Goal: Register for event/course

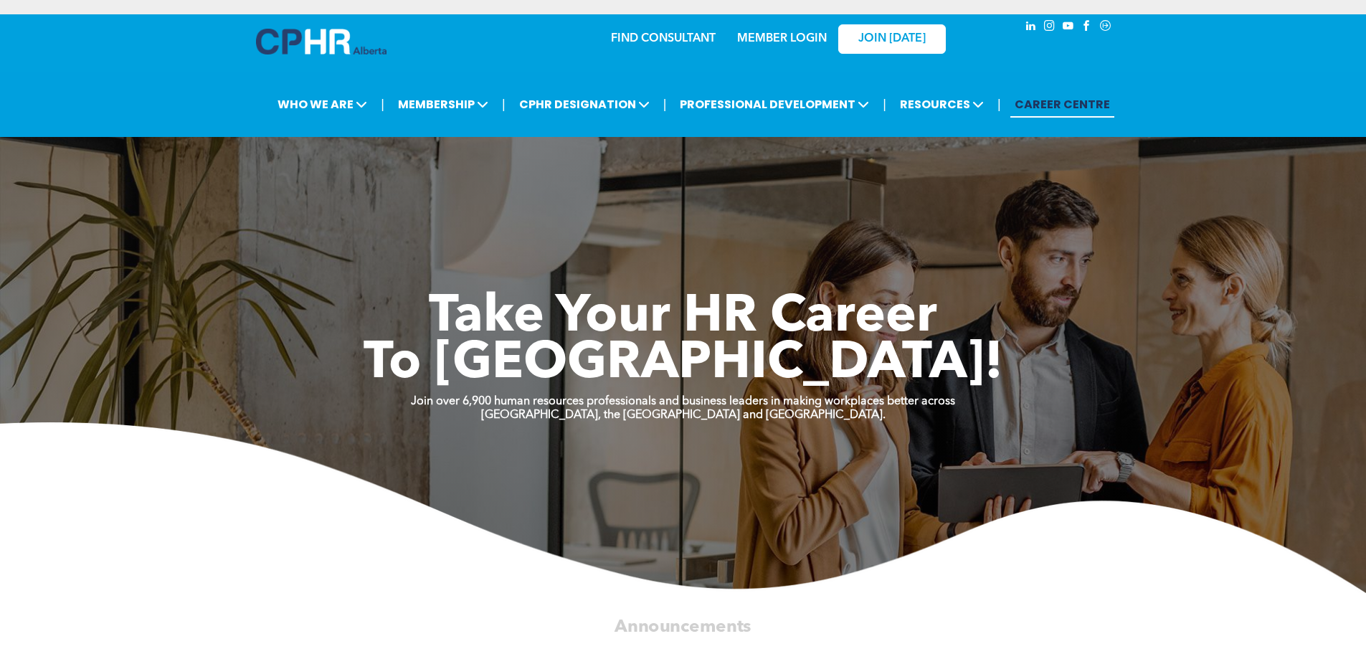
click at [785, 39] on link "MEMBER LOGIN" at bounding box center [782, 38] width 90 height 11
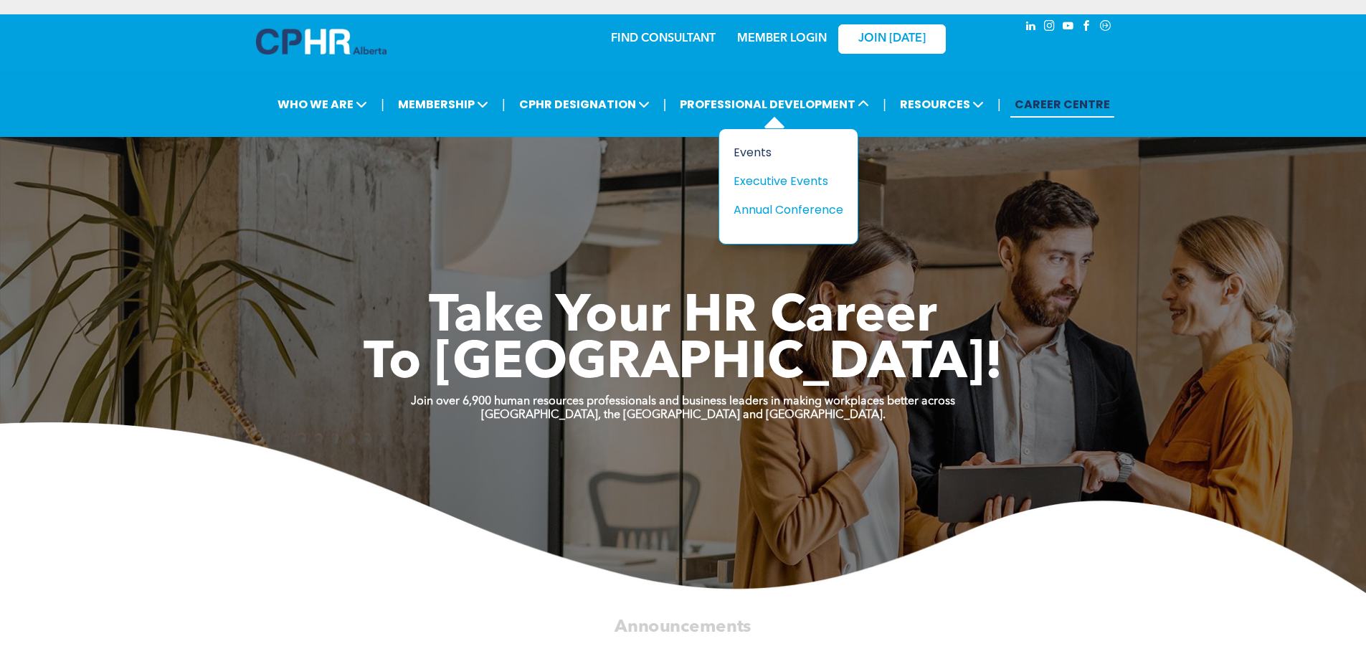
click at [779, 150] on div "Events" at bounding box center [783, 152] width 99 height 18
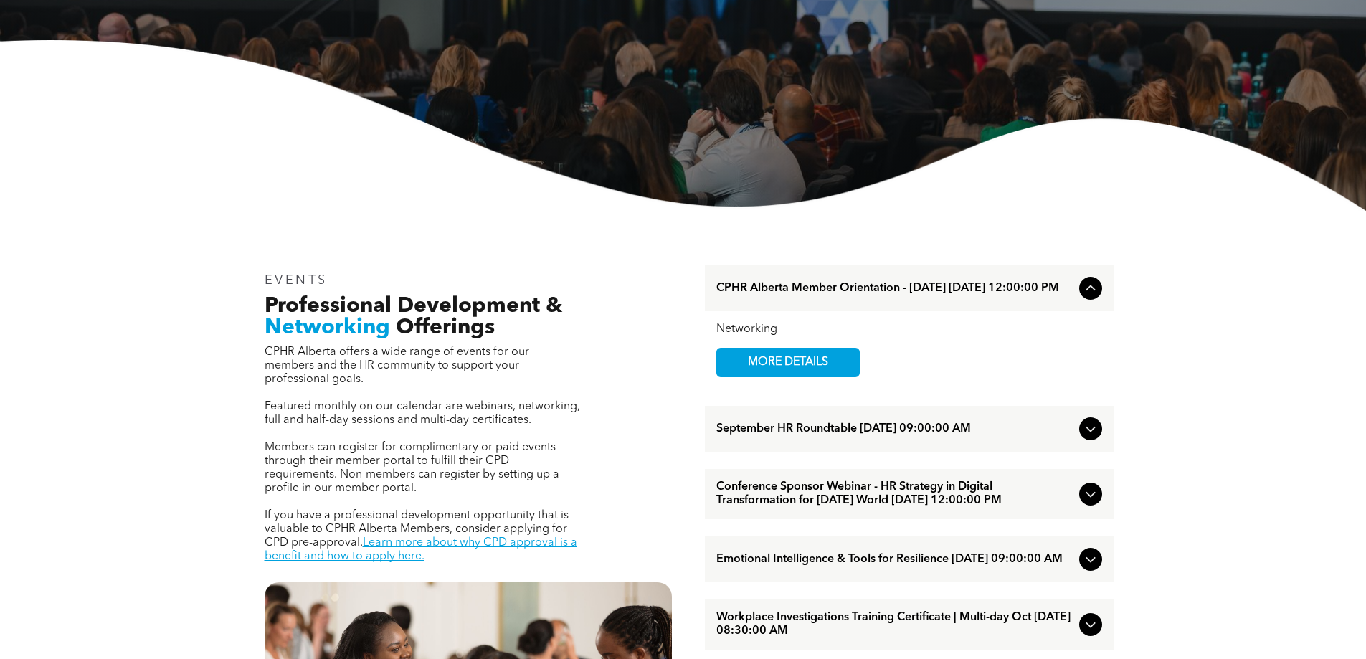
scroll to position [287, 0]
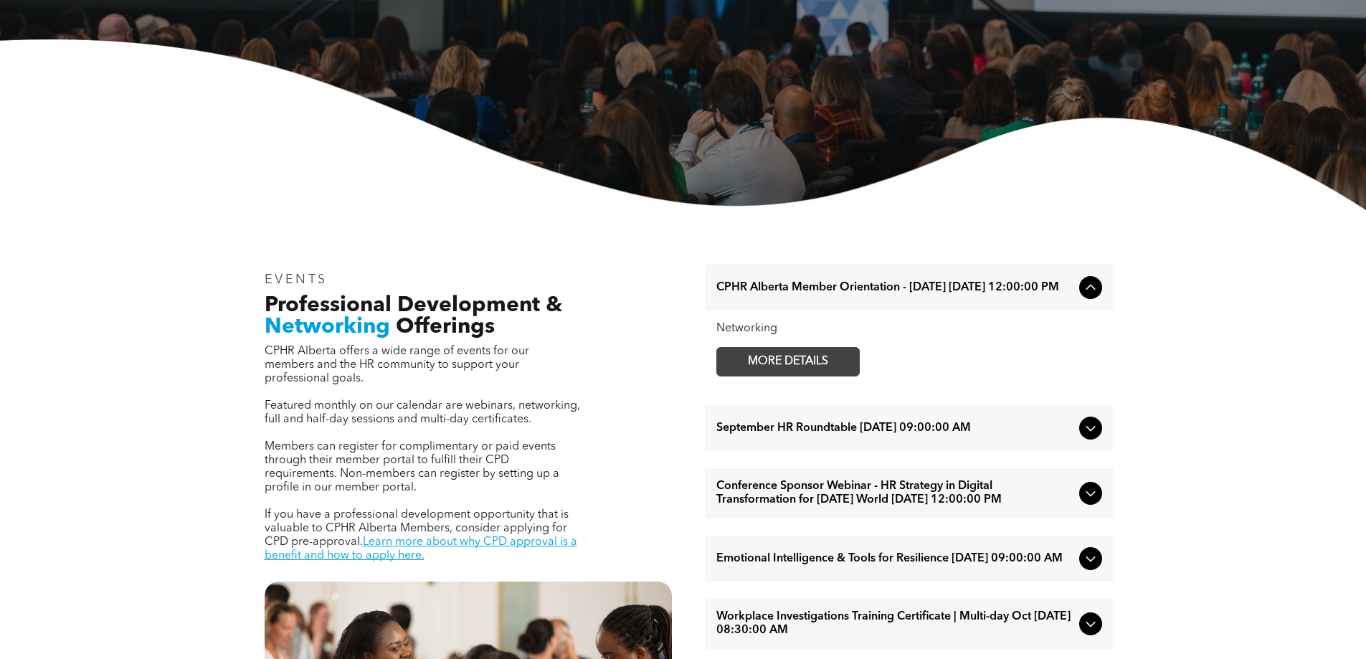
click at [771, 352] on link "MORE DETAILS" at bounding box center [787, 361] width 143 height 29
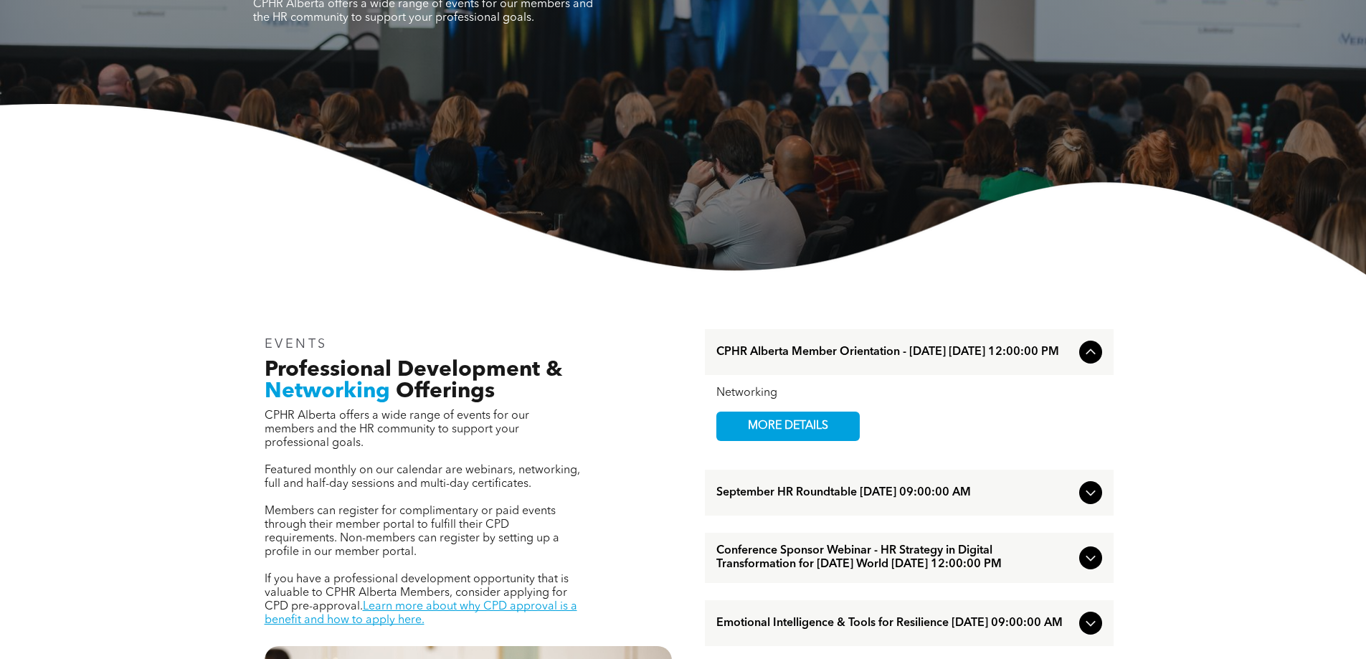
scroll to position [215, 0]
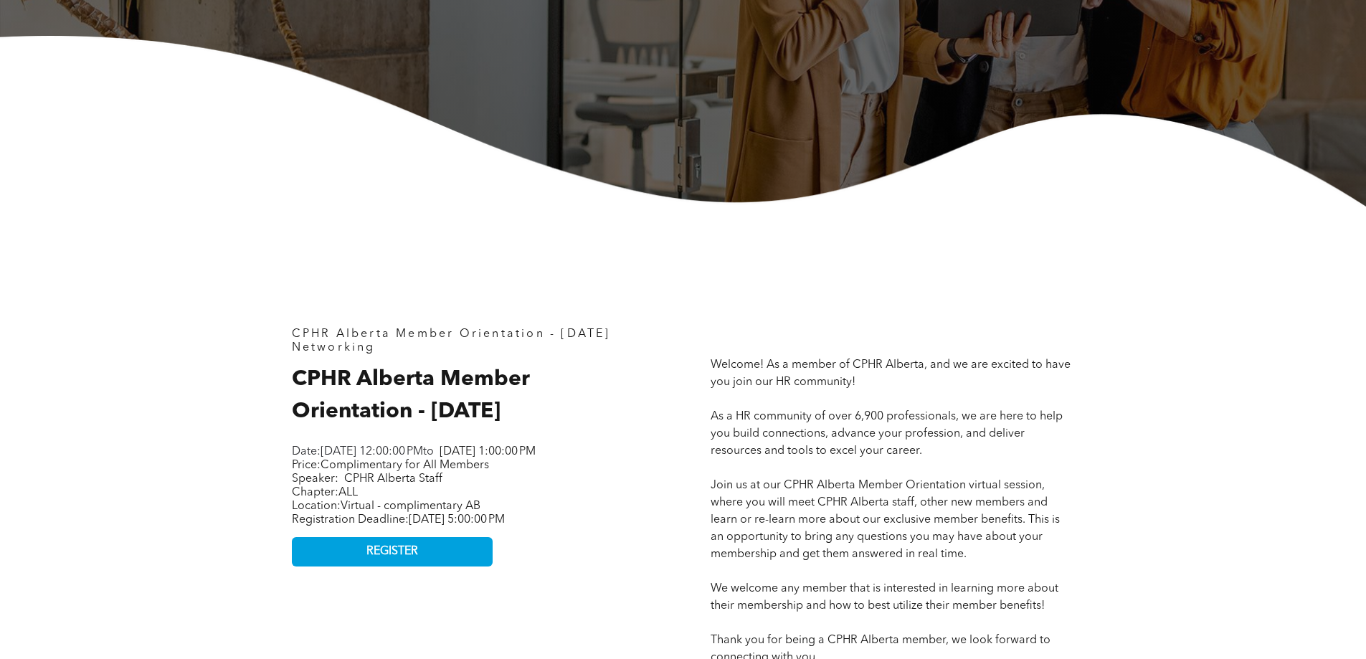
scroll to position [430, 0]
